Goal: Task Accomplishment & Management: Manage account settings

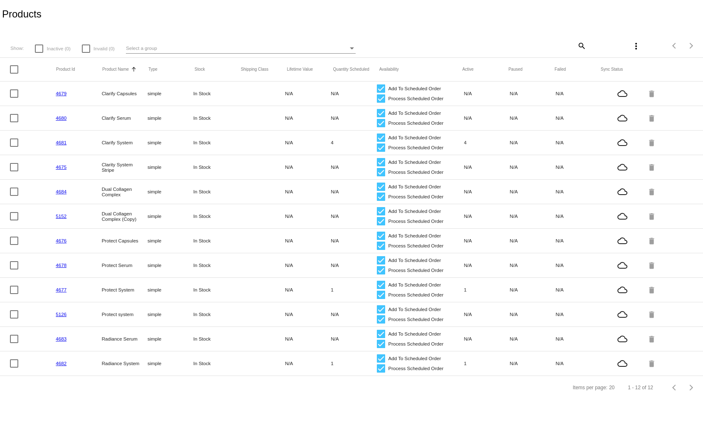
click at [59, 93] on link "4679" at bounding box center [61, 93] width 11 height 5
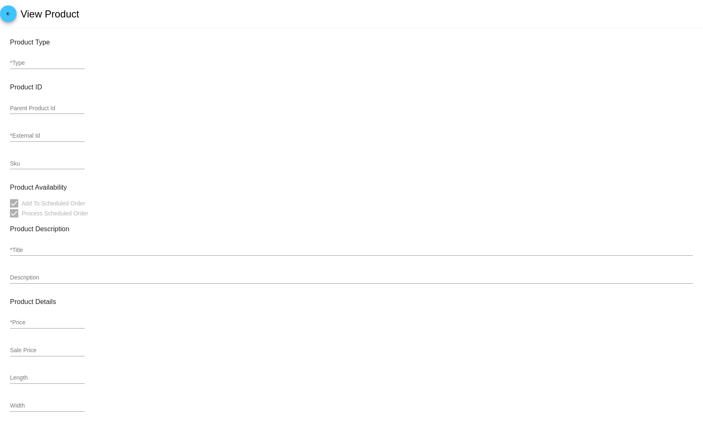
type input "simple"
type input "4679"
type input "Clarify Capsules"
type input "44"
type input "37.4"
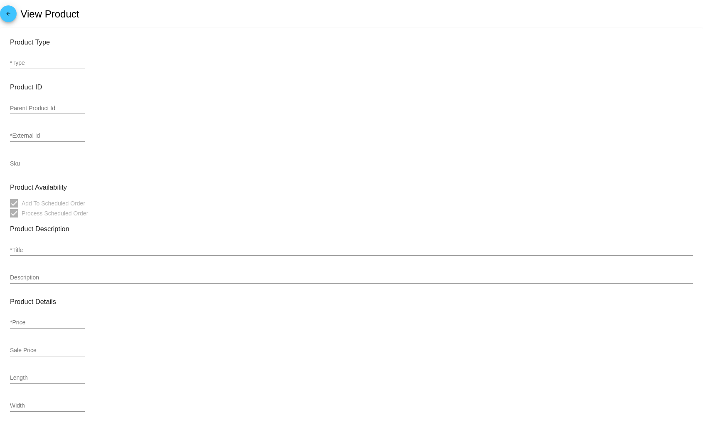
type input "In Stock"
click at [64, 130] on div "4679 *External Id" at bounding box center [47, 134] width 75 height 16
click at [51, 137] on input "4679" at bounding box center [47, 136] width 75 height 7
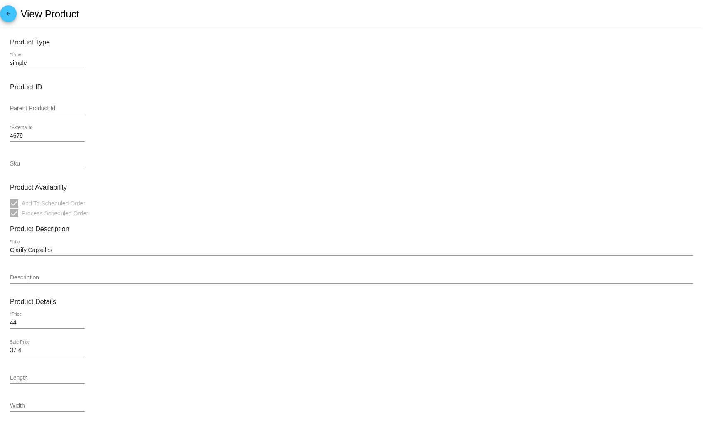
click at [117, 113] on div "Parent Product Id" at bounding box center [351, 110] width 683 height 24
click at [71, 164] on input "Sku" at bounding box center [47, 163] width 75 height 7
click at [76, 161] on input "Sku" at bounding box center [47, 163] width 75 height 7
click at [64, 165] on input "Sku" at bounding box center [47, 163] width 75 height 7
click at [58, 165] on input "Sku" at bounding box center [47, 163] width 75 height 7
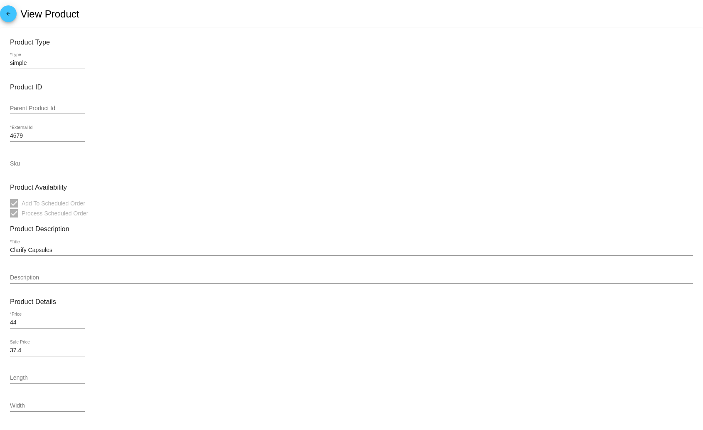
click at [58, 165] on input "Sku" at bounding box center [47, 163] width 75 height 7
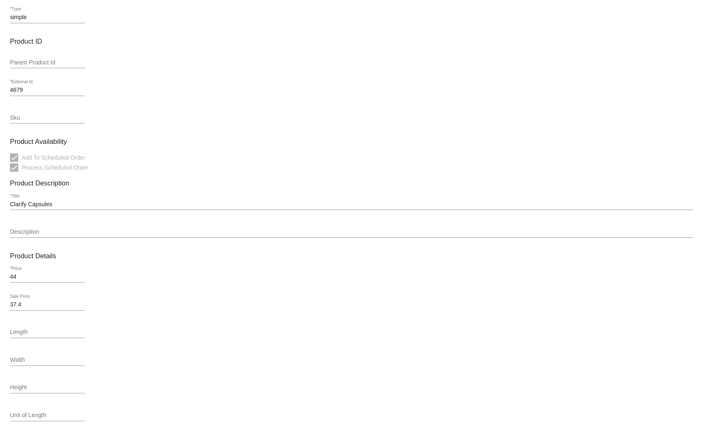
scroll to position [55, 0]
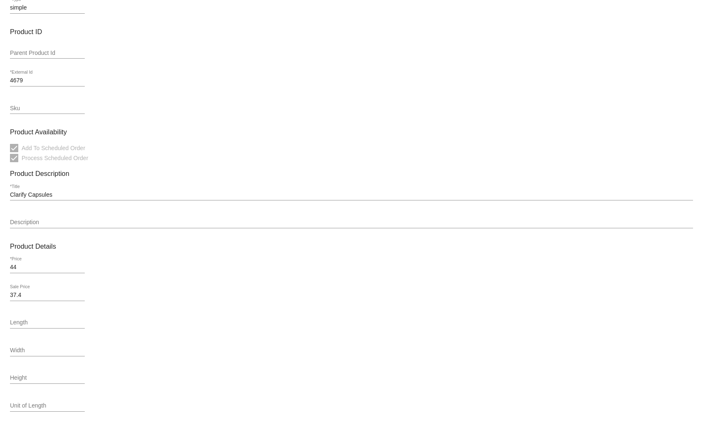
click at [48, 196] on input "Clarify Capsules" at bounding box center [351, 195] width 683 height 7
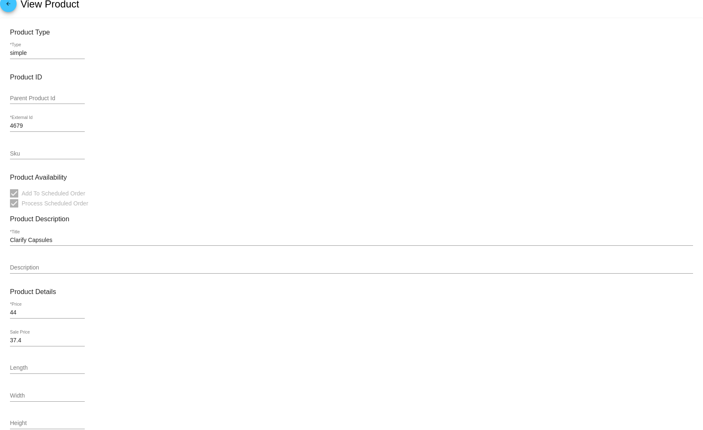
scroll to position [0, 0]
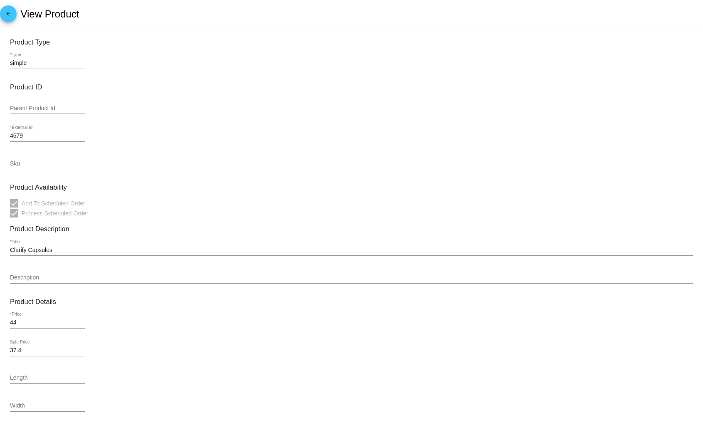
click at [80, 62] on input "simple" at bounding box center [47, 63] width 75 height 7
click at [76, 64] on input "simple" at bounding box center [47, 63] width 75 height 7
click at [116, 80] on mat-card-content "Product Type simple *Type Product ID Parent Product Id 4679 *External Id Sku Pr…" at bounding box center [351, 334] width 683 height 593
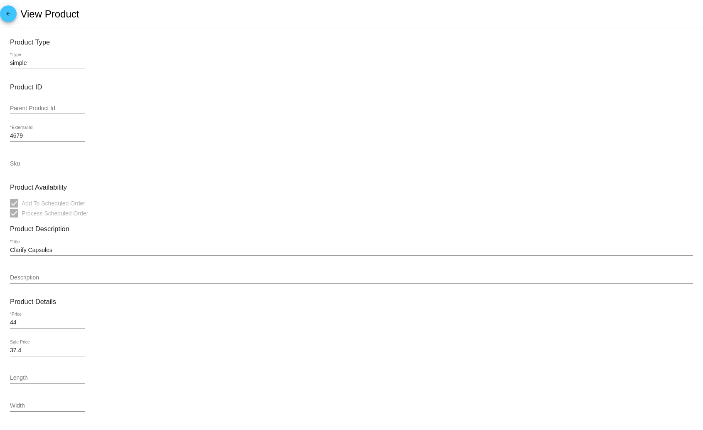
click at [7, 13] on mat-icon "arrow_back" at bounding box center [8, 16] width 10 height 10
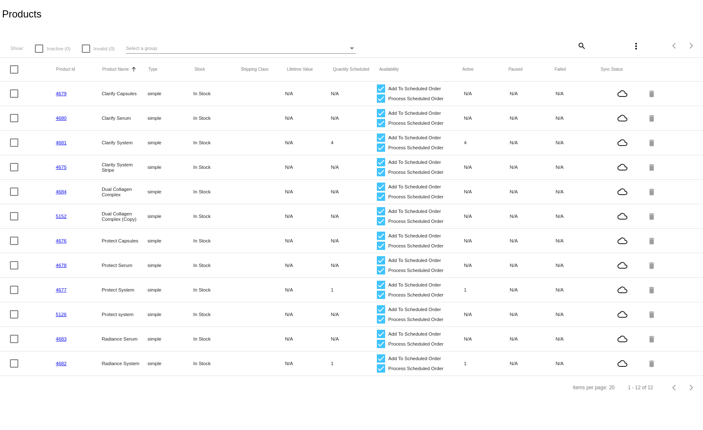
click at [61, 365] on link "4682" at bounding box center [61, 362] width 11 height 5
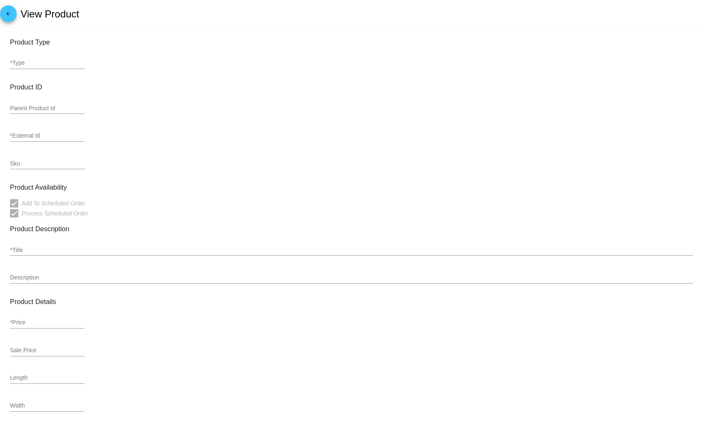
type input "simple"
type input "4682"
type input "Radiance System"
type input "118.8"
type input "95.04"
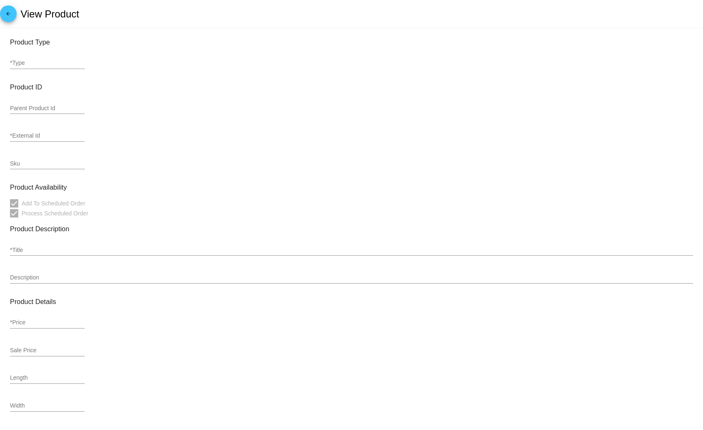
type input "In Stock"
click at [52, 61] on input "simple" at bounding box center [47, 63] width 75 height 7
click at [115, 80] on mat-card-content "Product Type simple *Type Product ID Parent Product Id 4682 *External Id Sku Pr…" at bounding box center [351, 334] width 683 height 593
